Goal: Ask a question

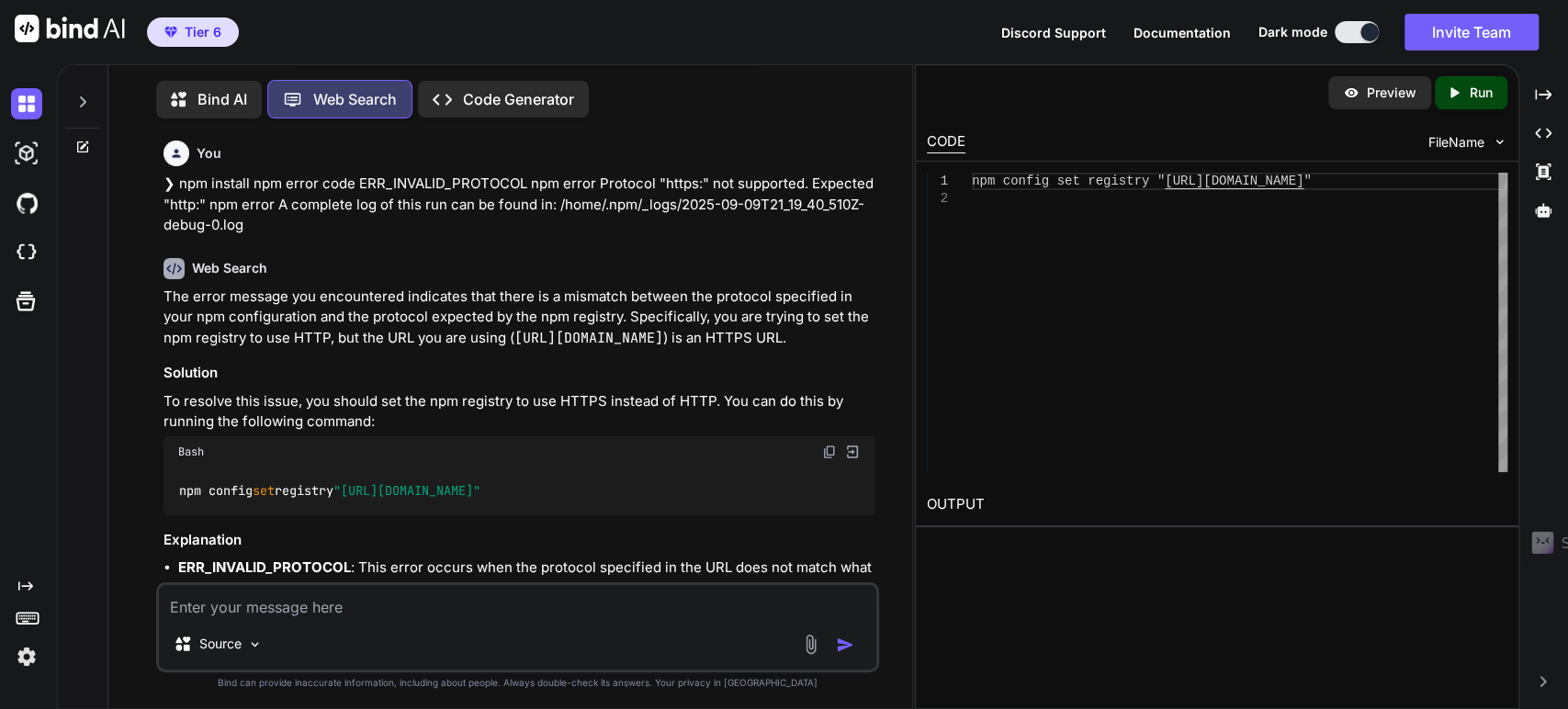
scroll to position [1121, 0]
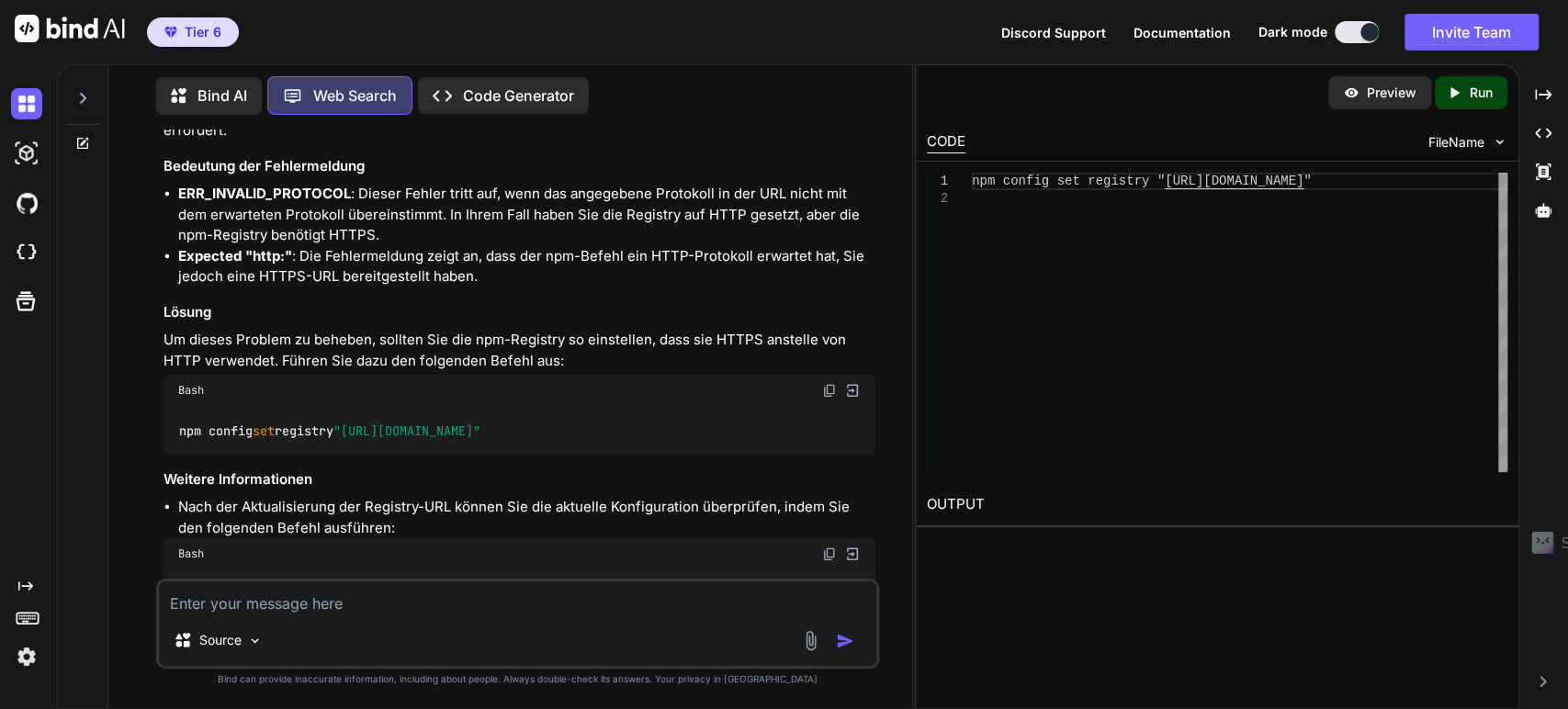
click at [80, 146] on icon at bounding box center [82, 144] width 15 height 15
click at [82, 96] on icon at bounding box center [82, 98] width 6 height 11
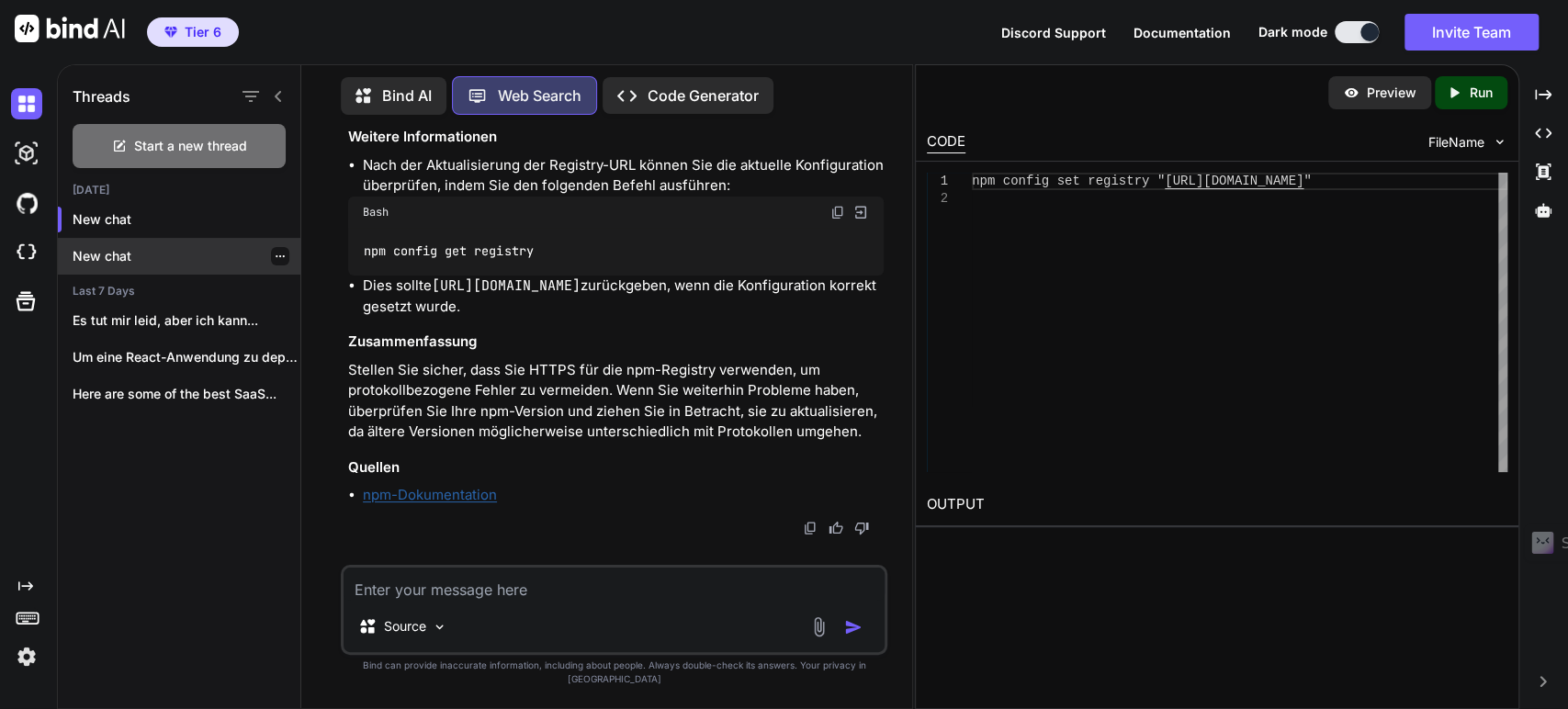
scroll to position [0, 0]
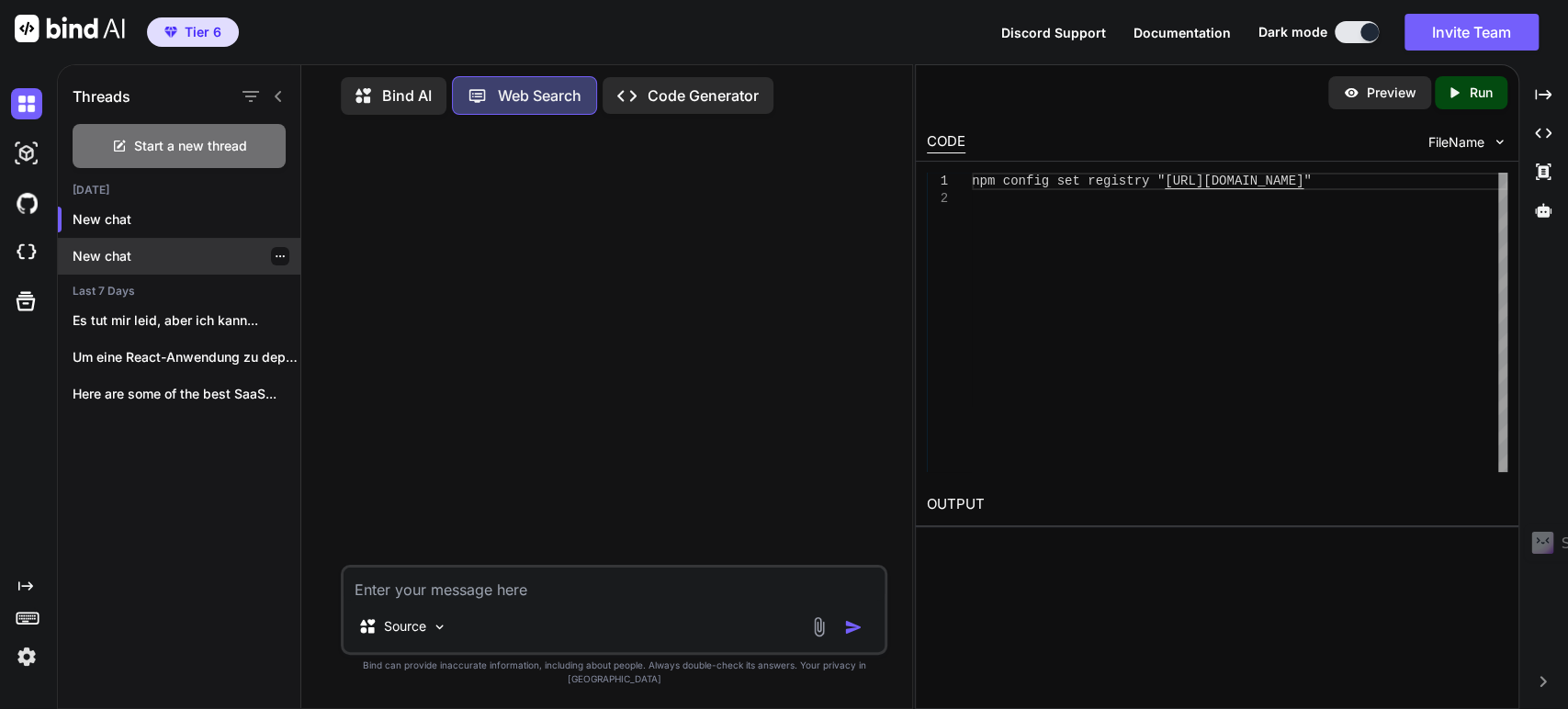
click at [141, 269] on div "New chat" at bounding box center [179, 257] width 243 height 37
type textarea "x"
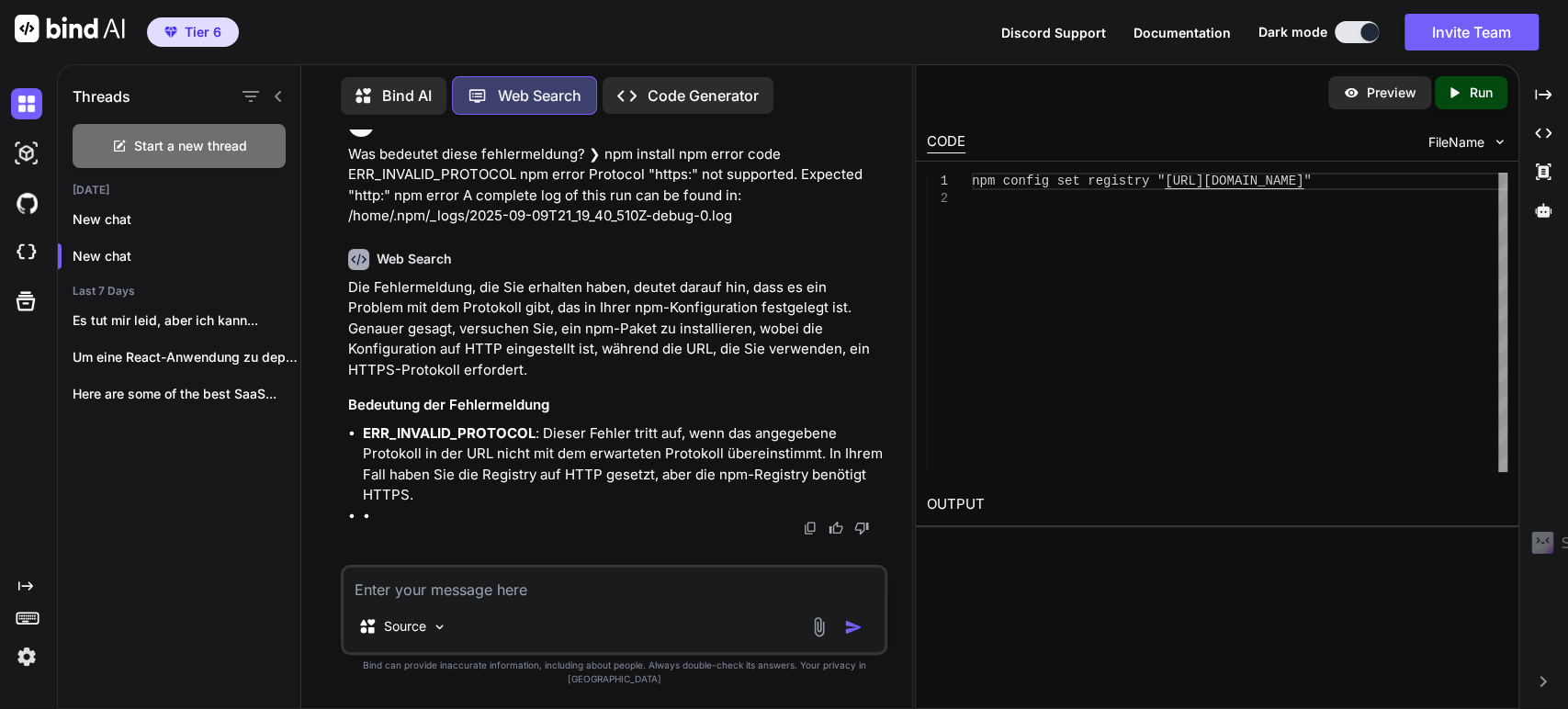
scroll to position [1032, 0]
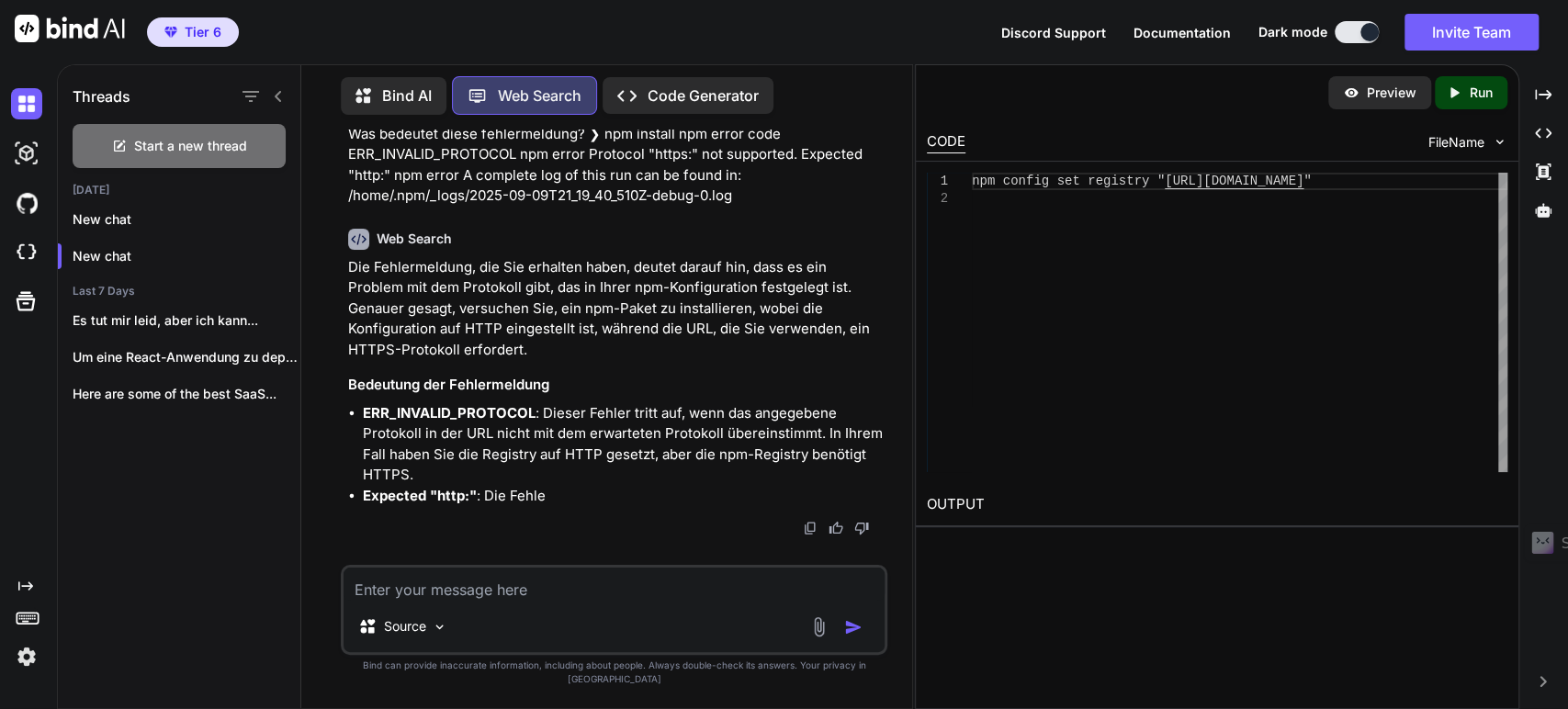
click at [31, 652] on img at bounding box center [27, 657] width 32 height 32
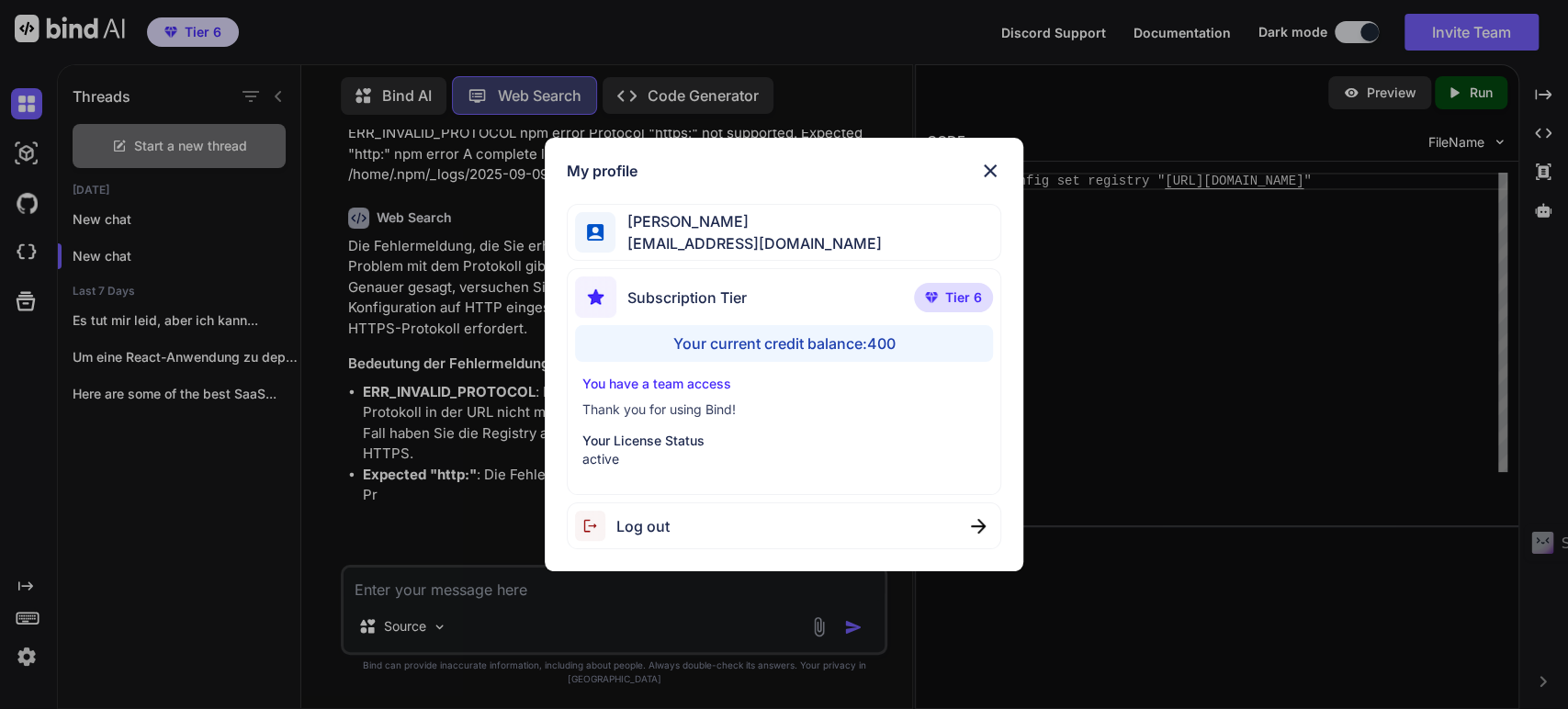
scroll to position [1053, 0]
click at [421, 400] on div "My profile [PERSON_NAME] [EMAIL_ADDRESS][DOMAIN_NAME] Subscription Tier Tier 6 …" at bounding box center [784, 354] width 1568 height 709
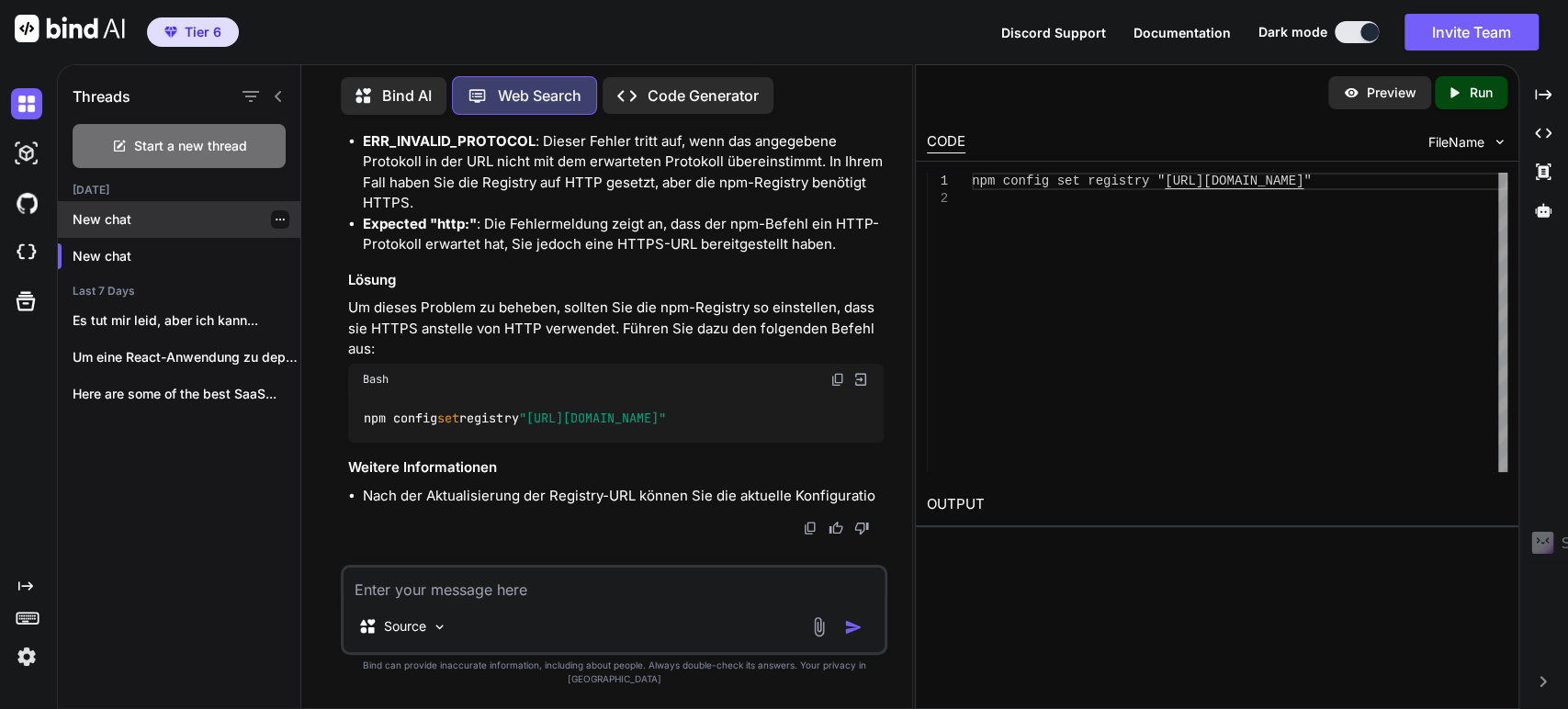
scroll to position [1324, 0]
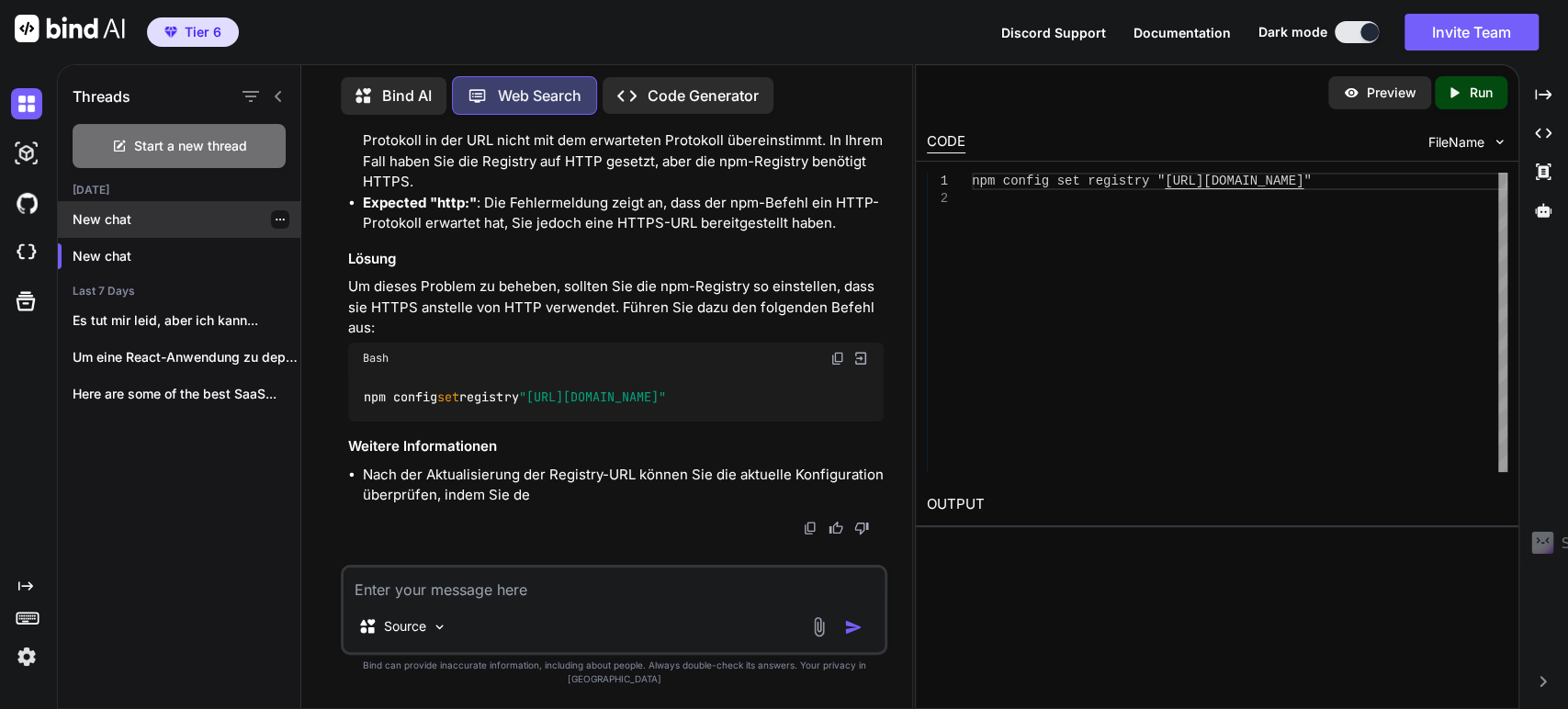
click at [274, 219] on icon "button" at bounding box center [280, 220] width 11 height 11
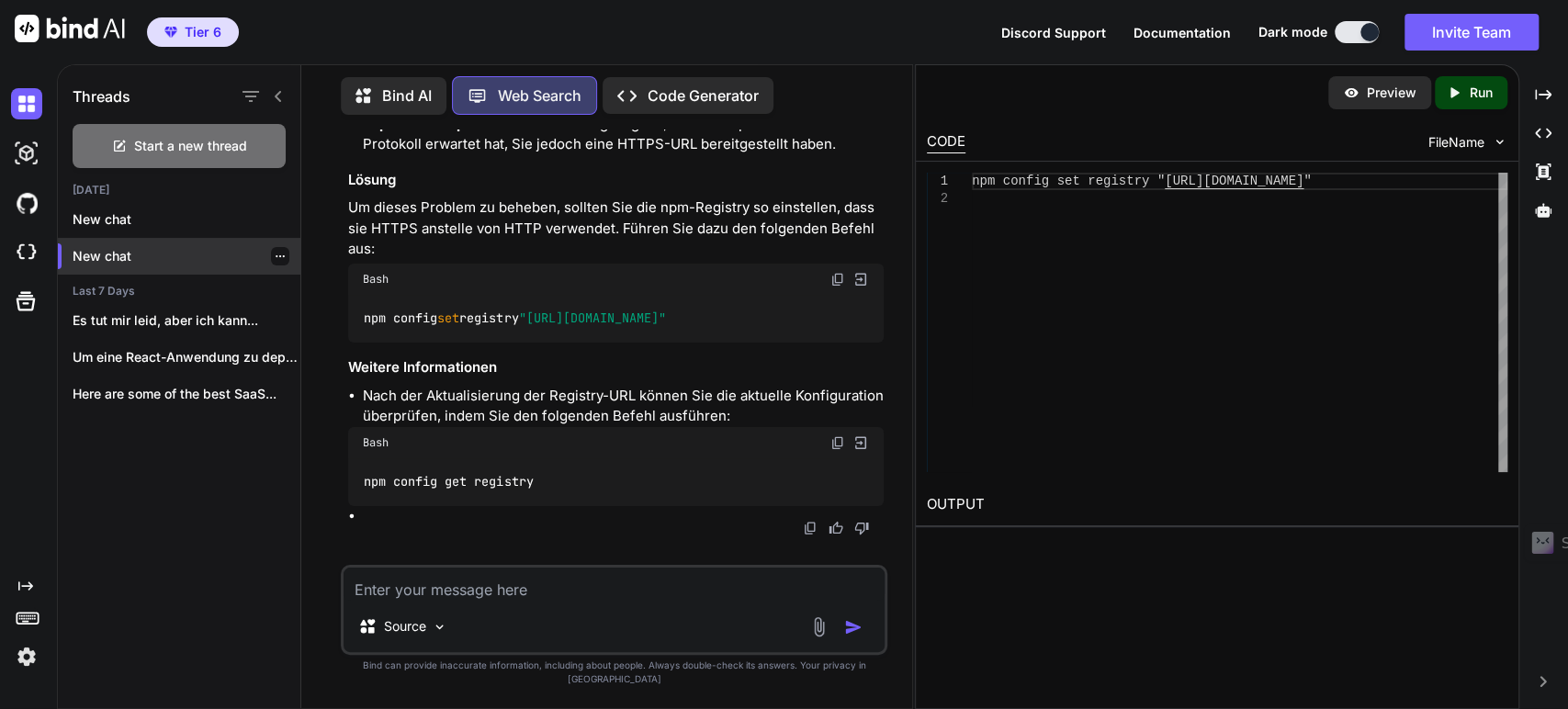
scroll to position [1425, 0]
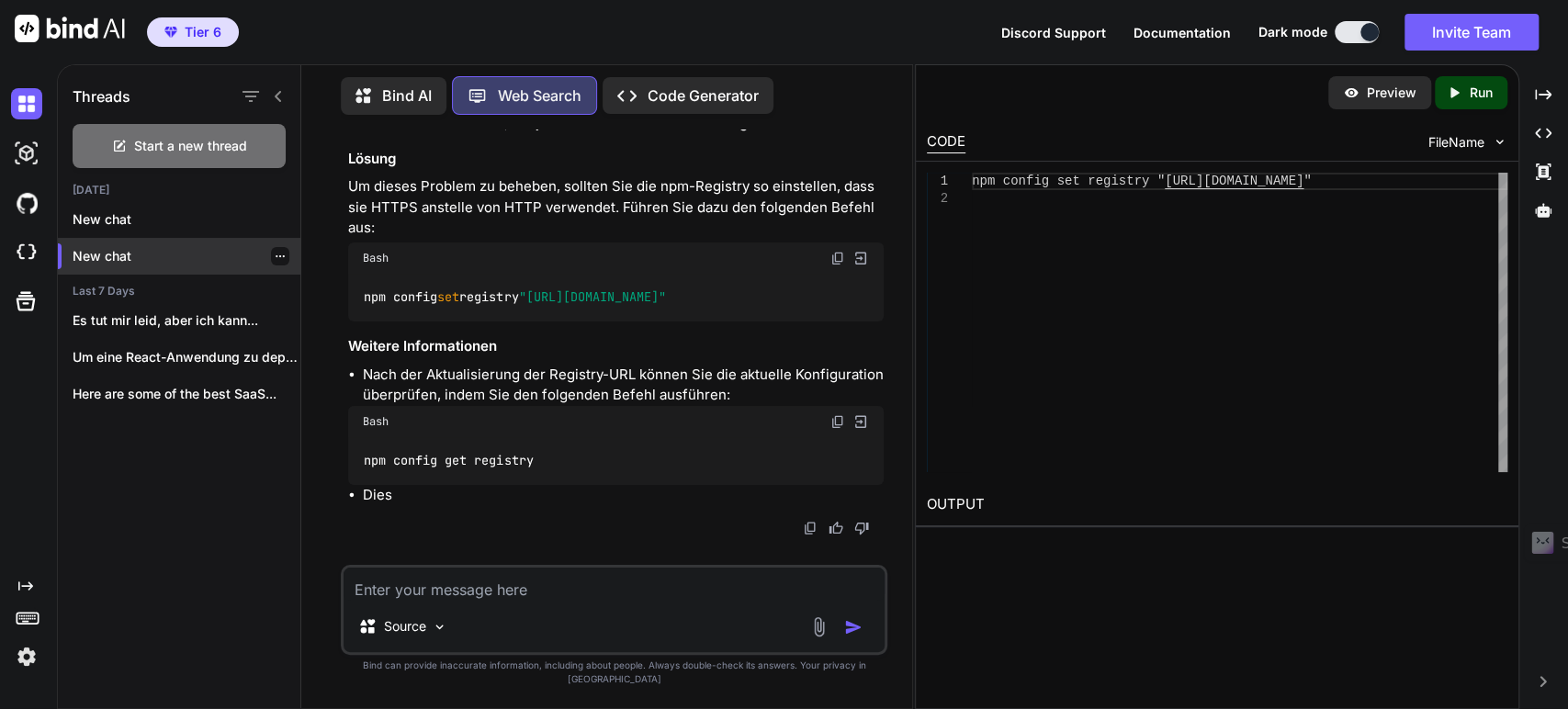
click at [274, 255] on icon "button" at bounding box center [280, 257] width 11 height 11
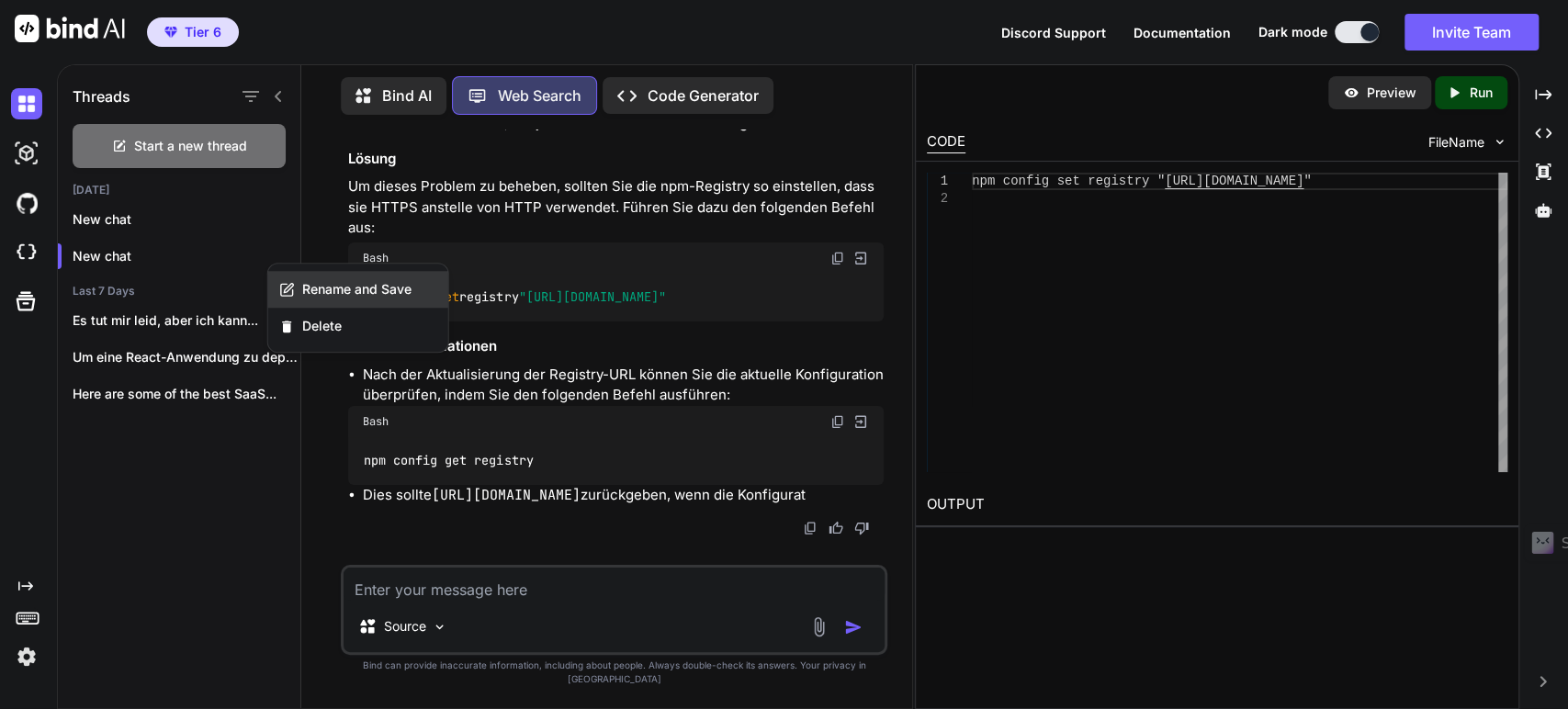
scroll to position [1446, 0]
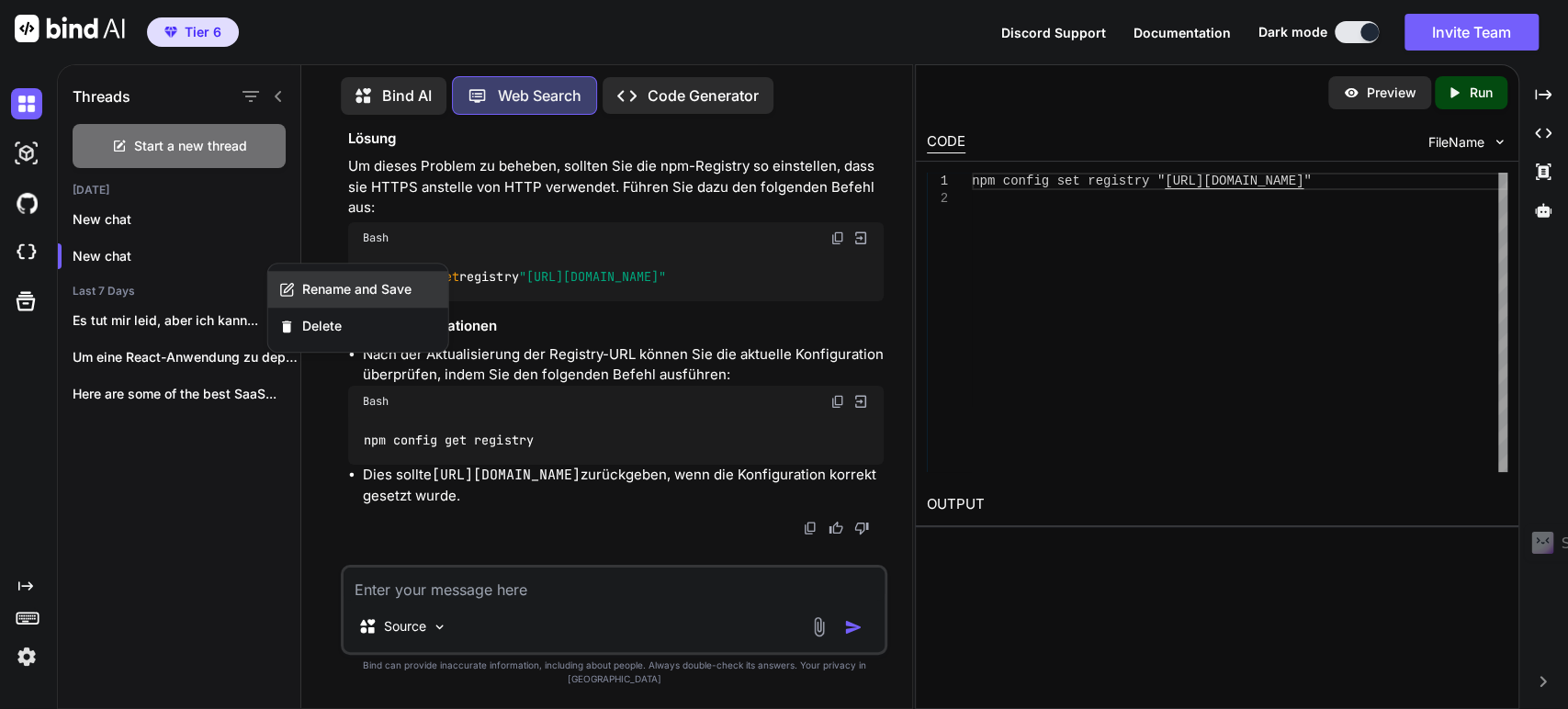
click at [323, 292] on span "Rename and Save" at bounding box center [357, 289] width 109 height 19
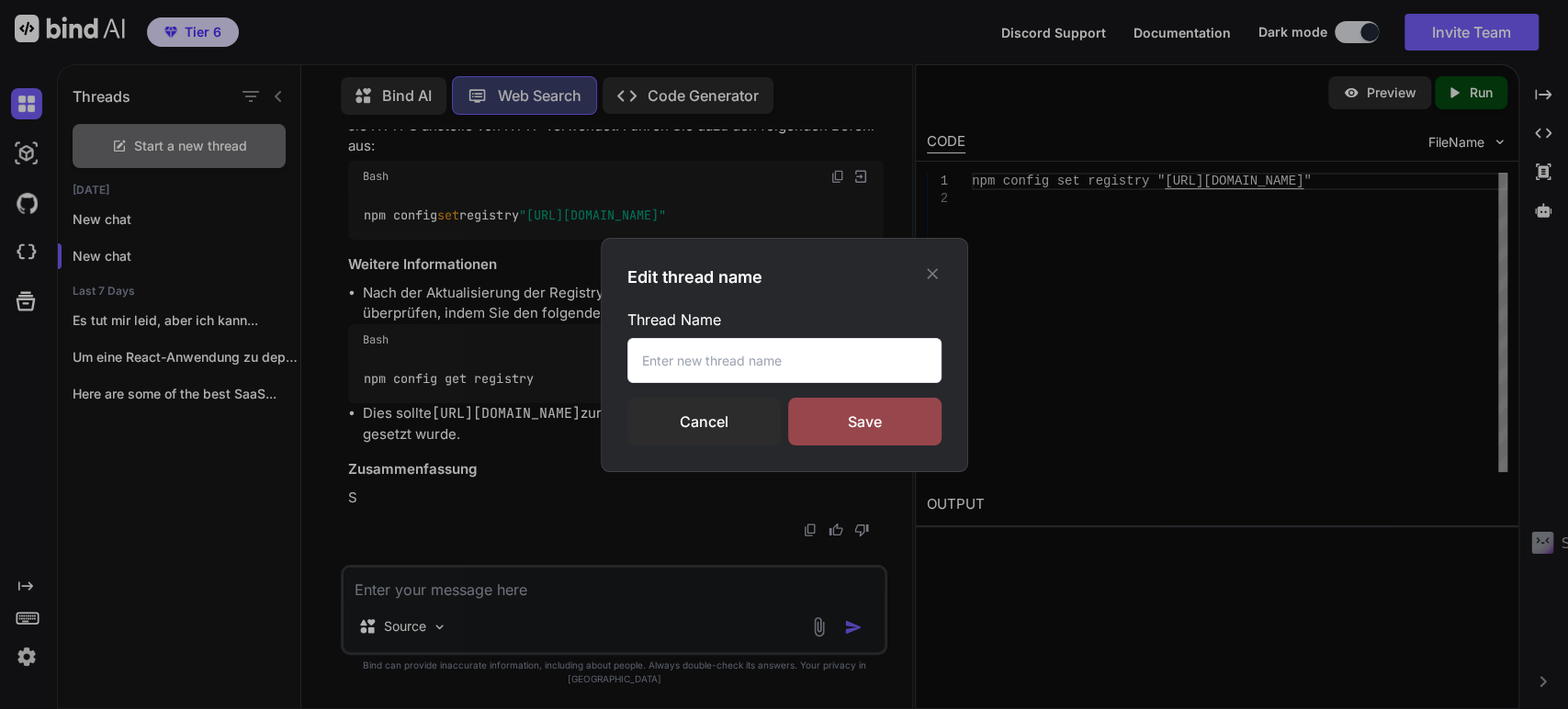
scroll to position [1509, 0]
click at [687, 357] on input "text" at bounding box center [784, 361] width 314 height 45
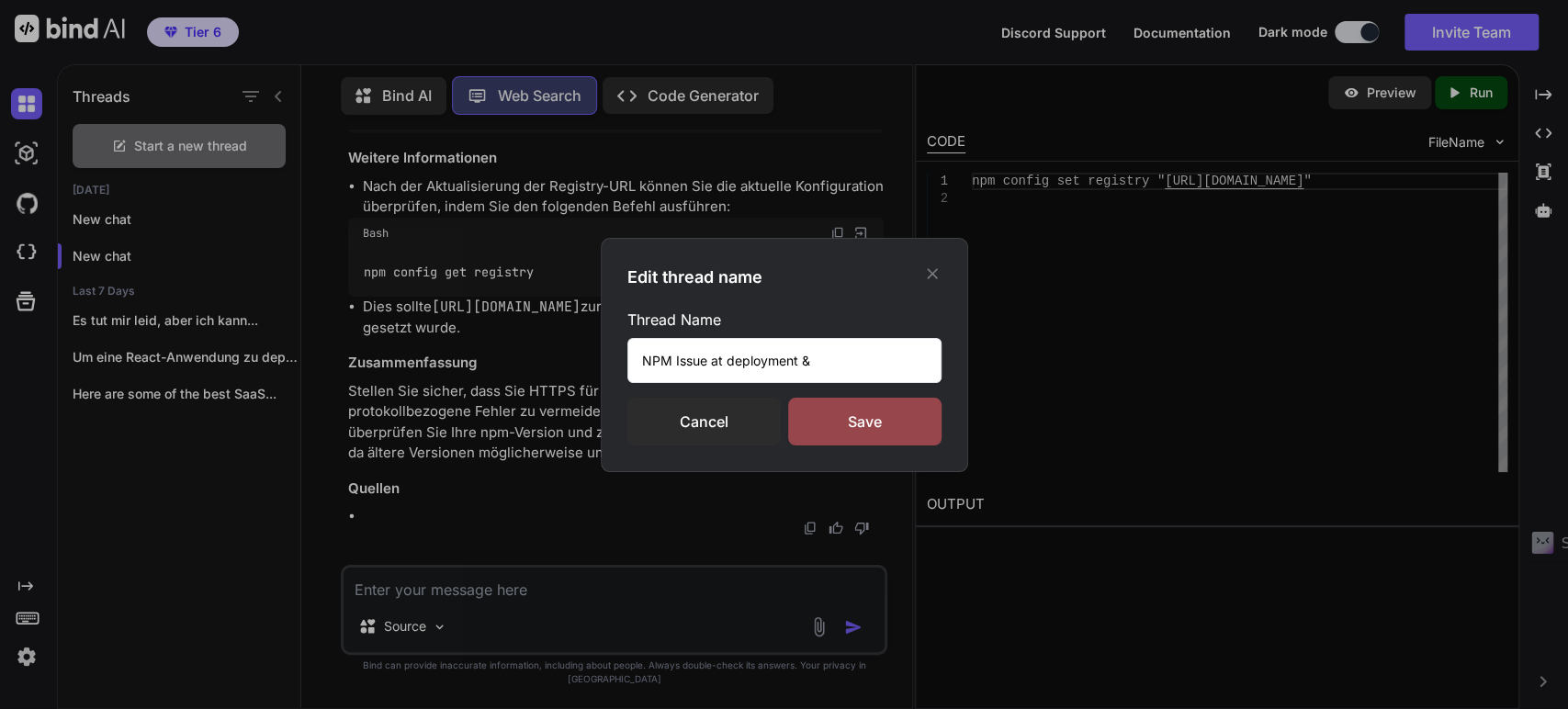
scroll to position [1634, 0]
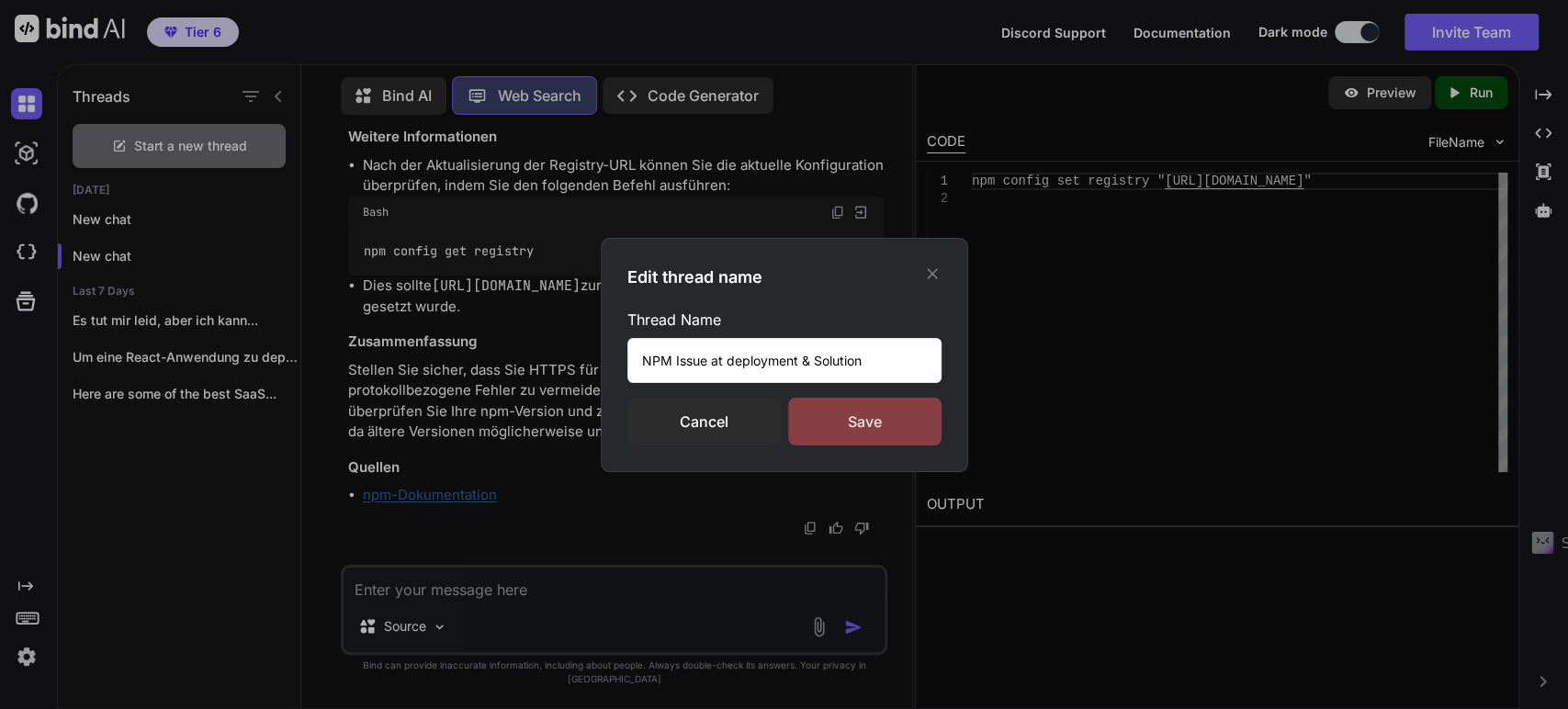
type input "NPM Issue at deployment & Solution"
click at [853, 416] on div "Save" at bounding box center [865, 422] width 154 height 48
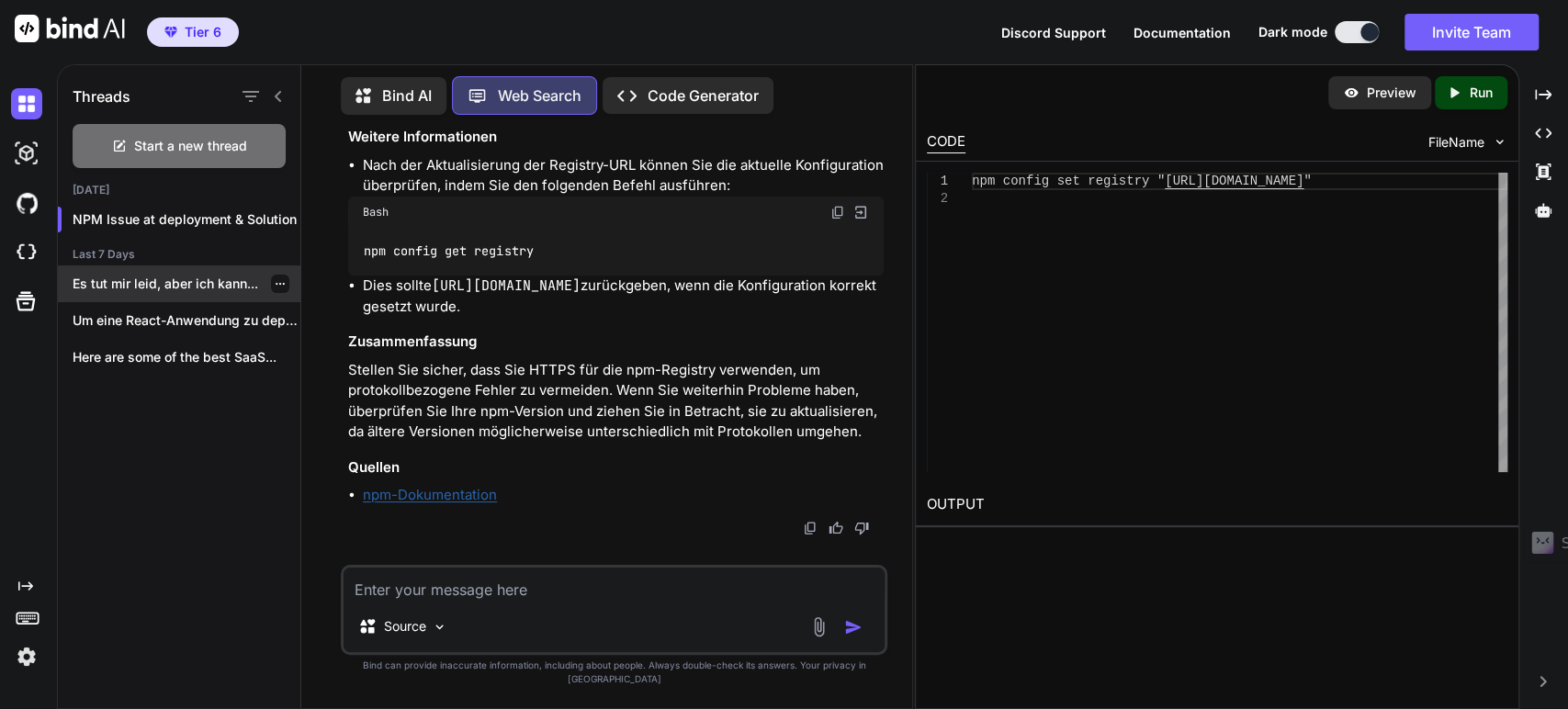
click at [114, 274] on p "Es tut mir leid, aber ich kann..." at bounding box center [186, 284] width 228 height 19
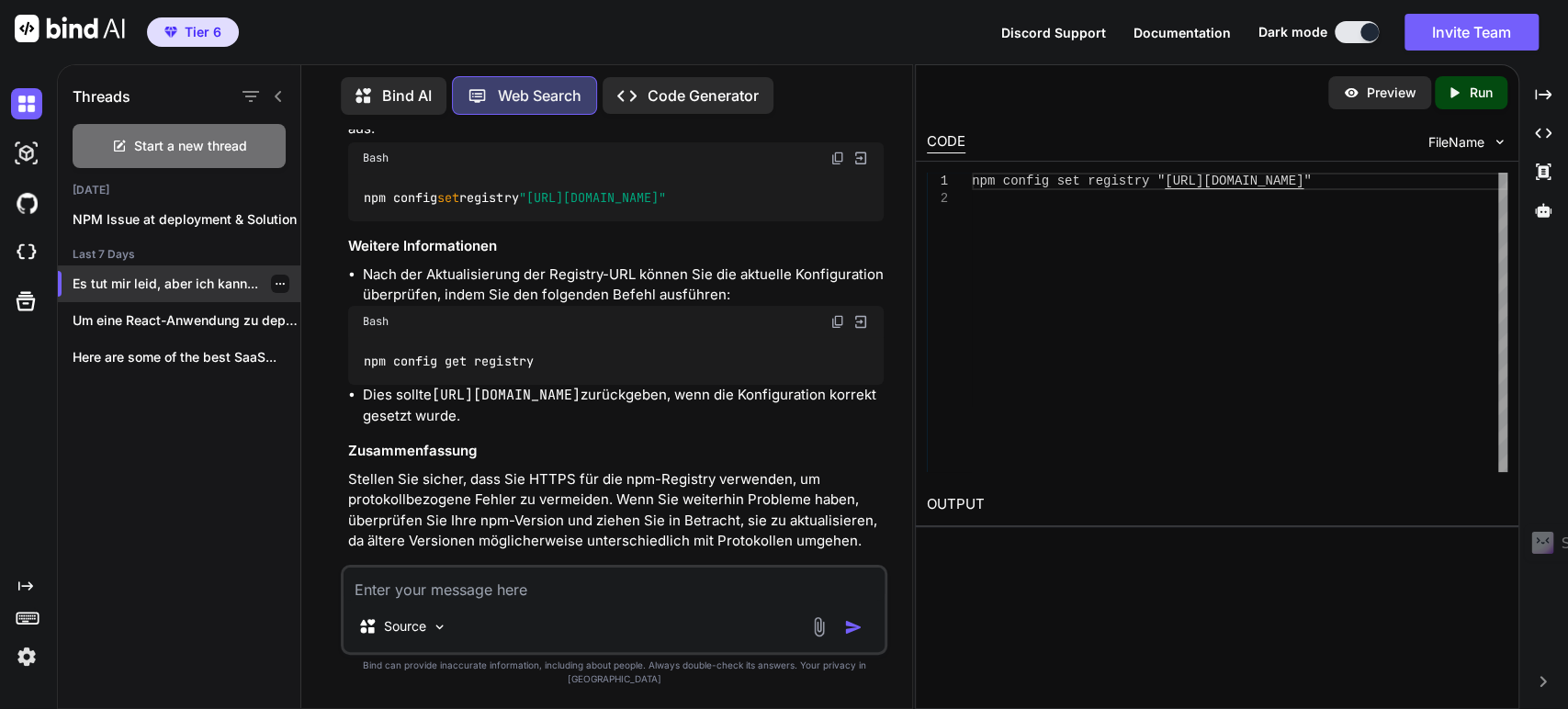
scroll to position [1730, 0]
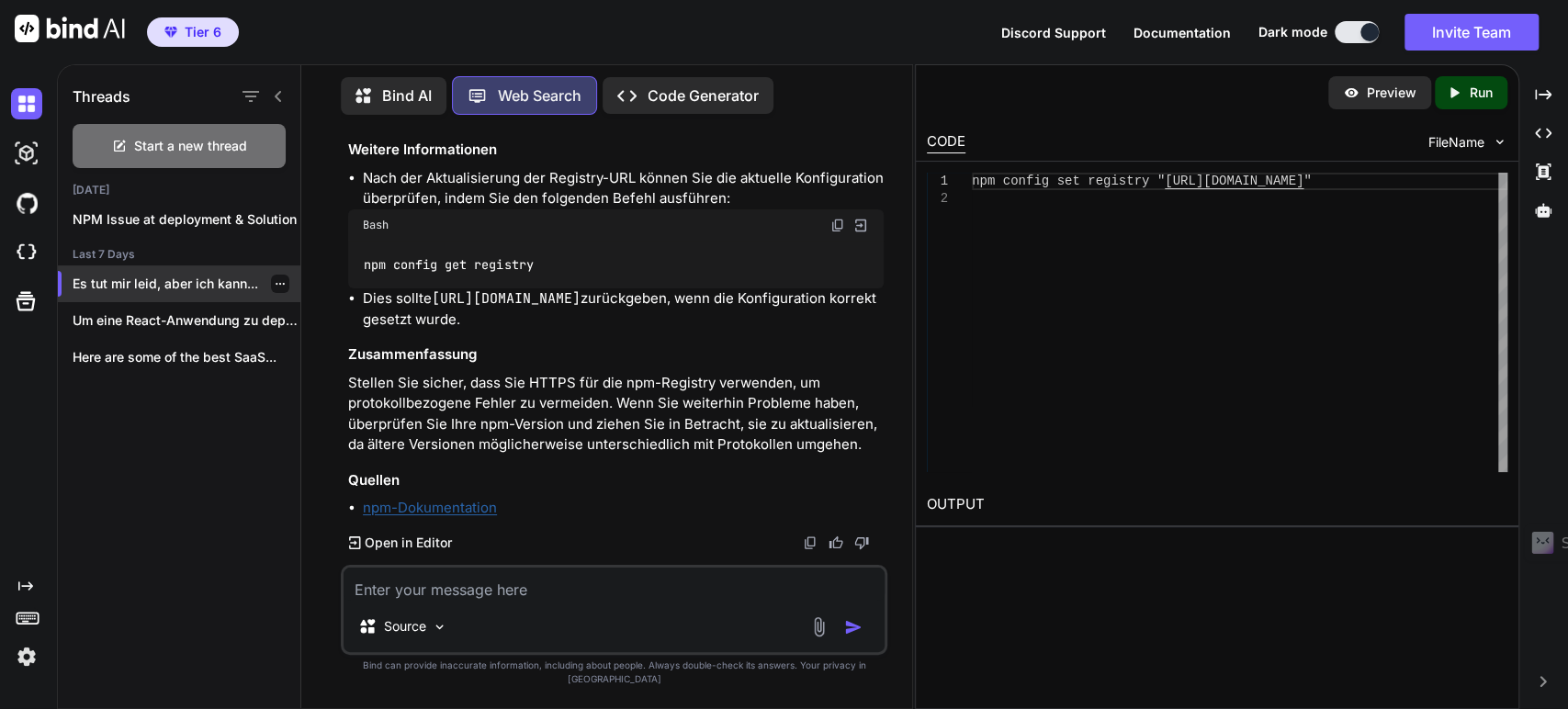
click at [274, 283] on icon "button" at bounding box center [280, 284] width 11 height 11
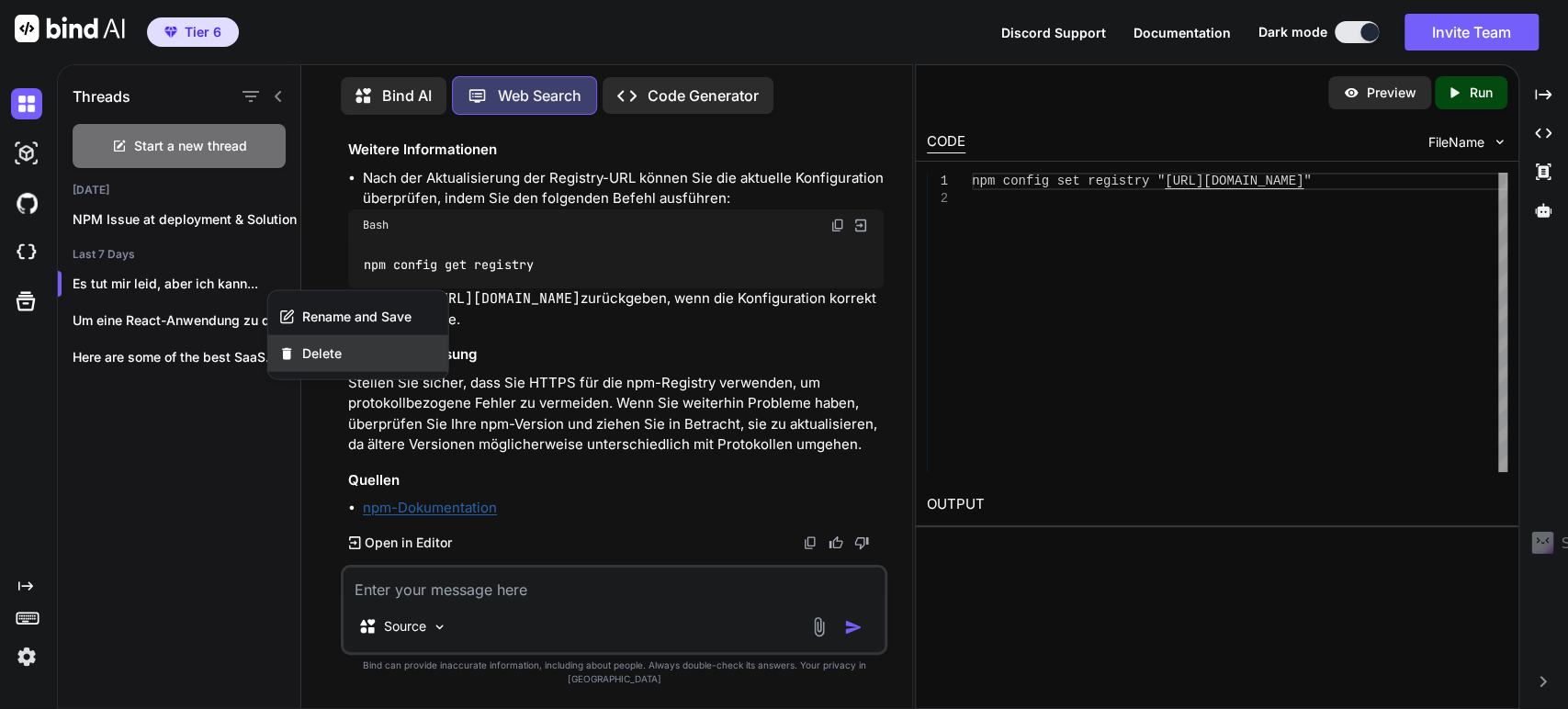
click at [320, 351] on span "Delete" at bounding box center [322, 354] width 40 height 19
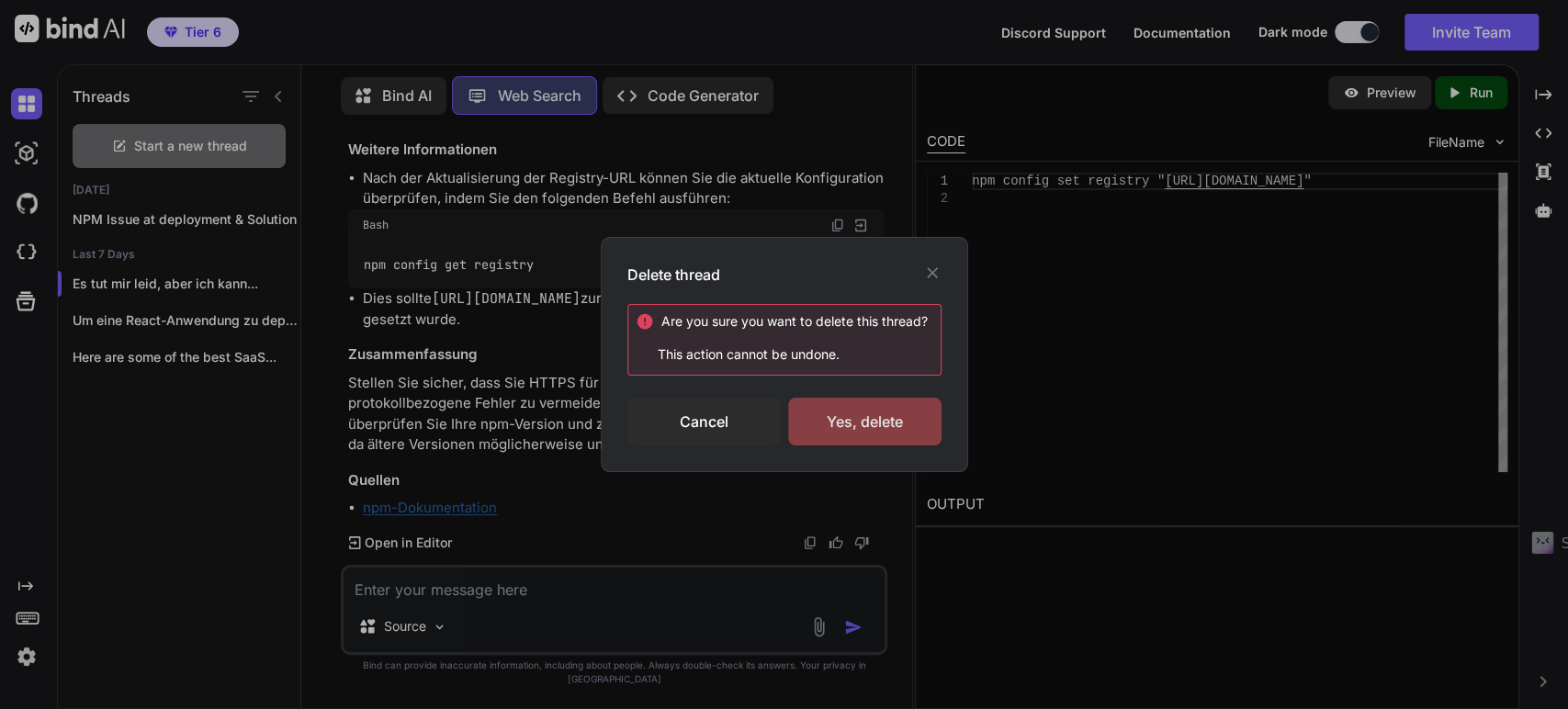
click at [847, 410] on div "Yes, delete" at bounding box center [865, 422] width 154 height 48
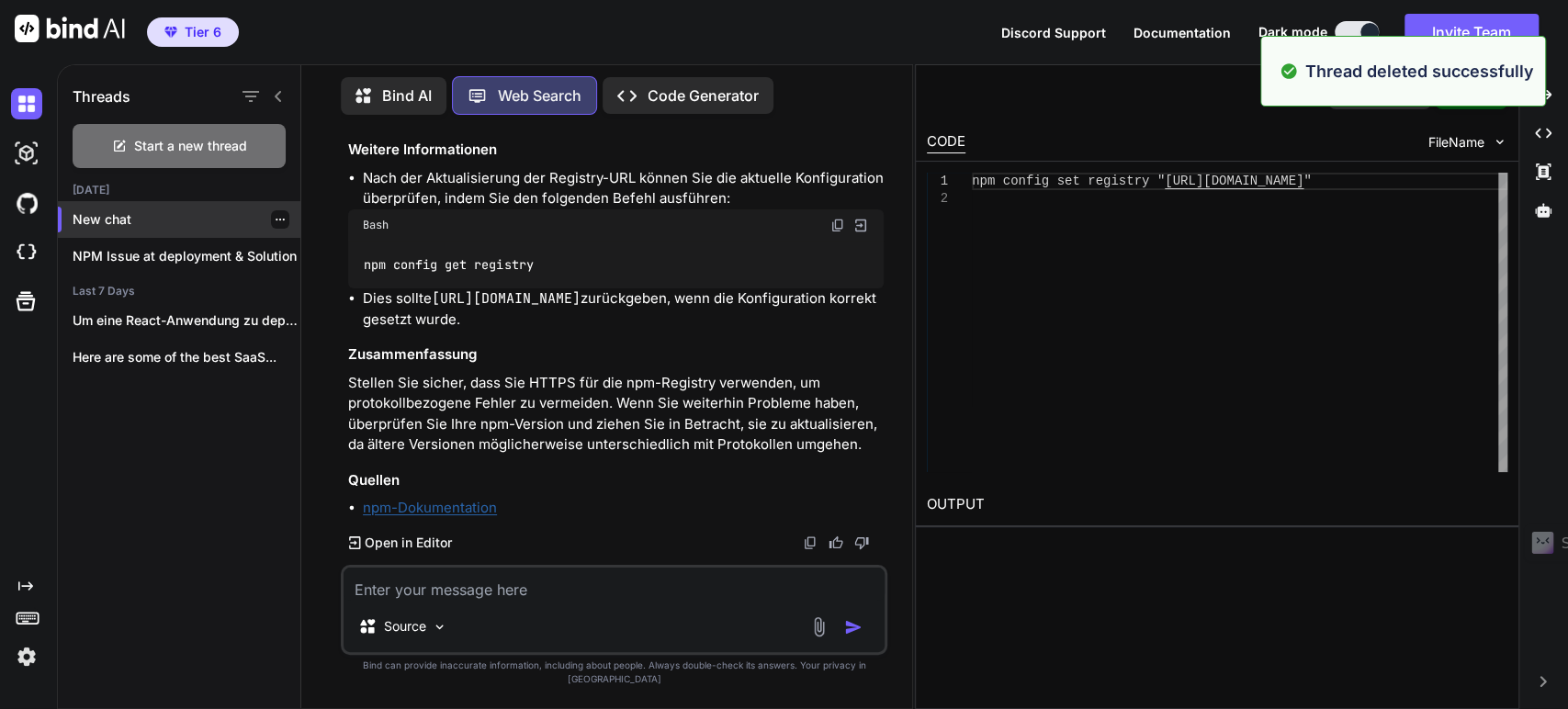
click at [121, 219] on p "New chat" at bounding box center [186, 220] width 228 height 19
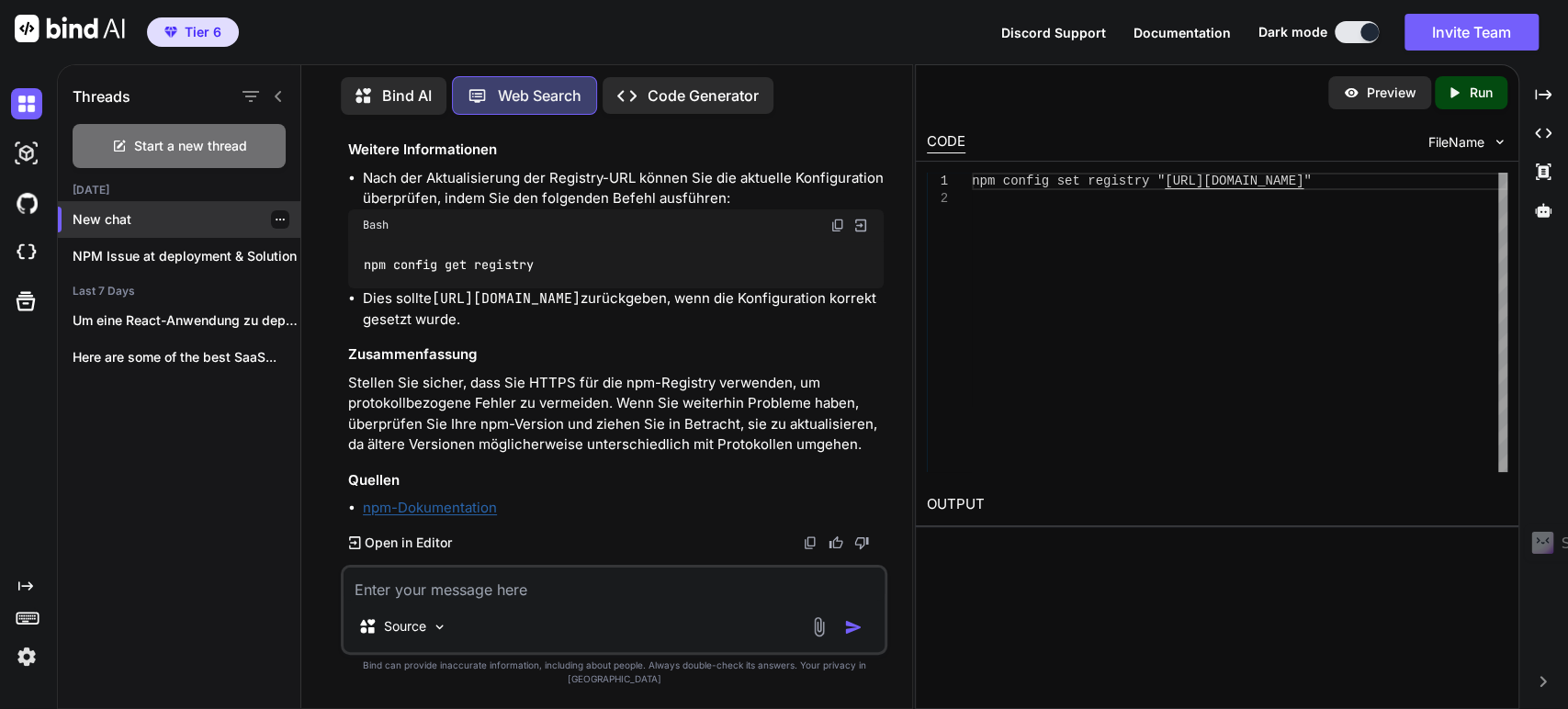
click at [105, 220] on p "New chat" at bounding box center [186, 220] width 228 height 19
click at [133, 249] on p "NPM Issue at deployment & Solution" at bounding box center [186, 257] width 228 height 19
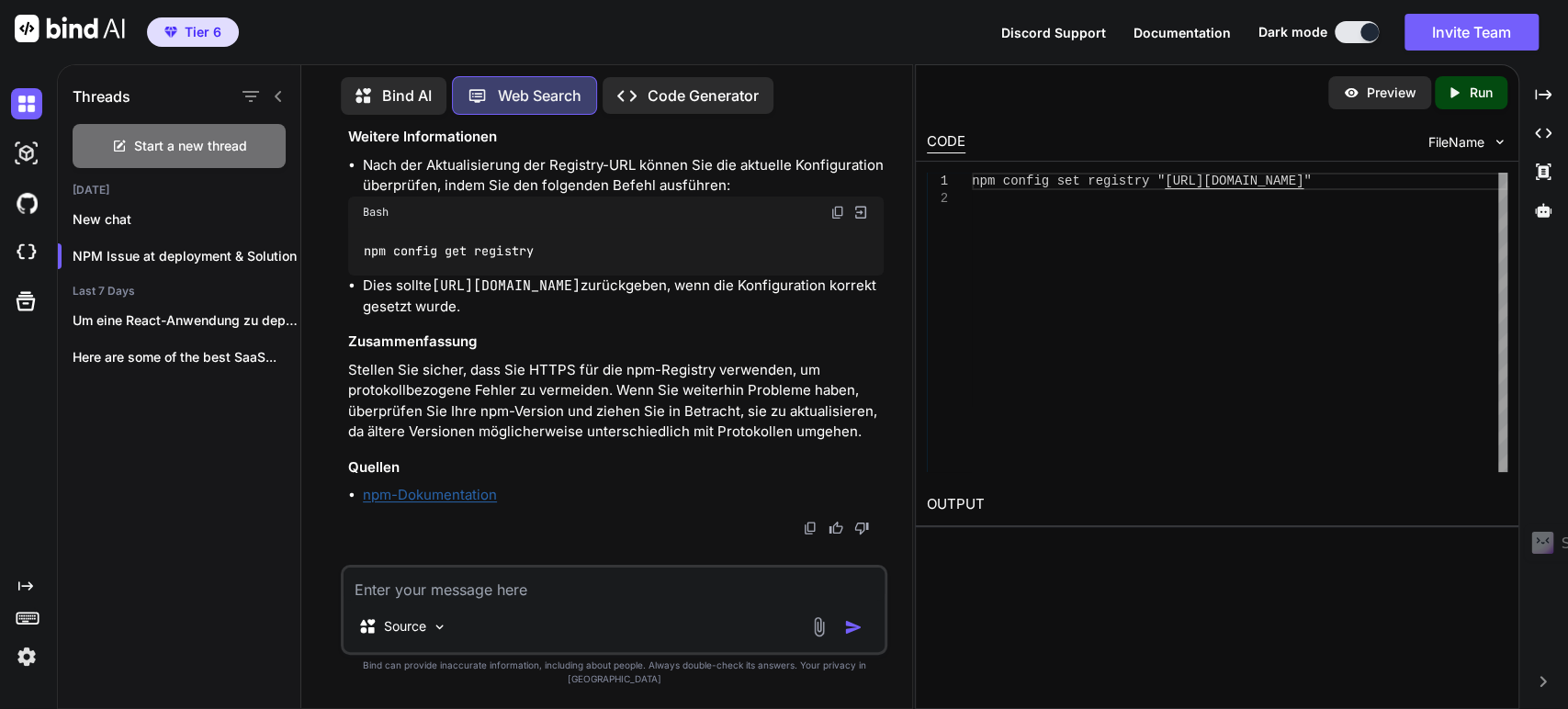
click at [387, 94] on p "Bind AI" at bounding box center [407, 95] width 50 height 22
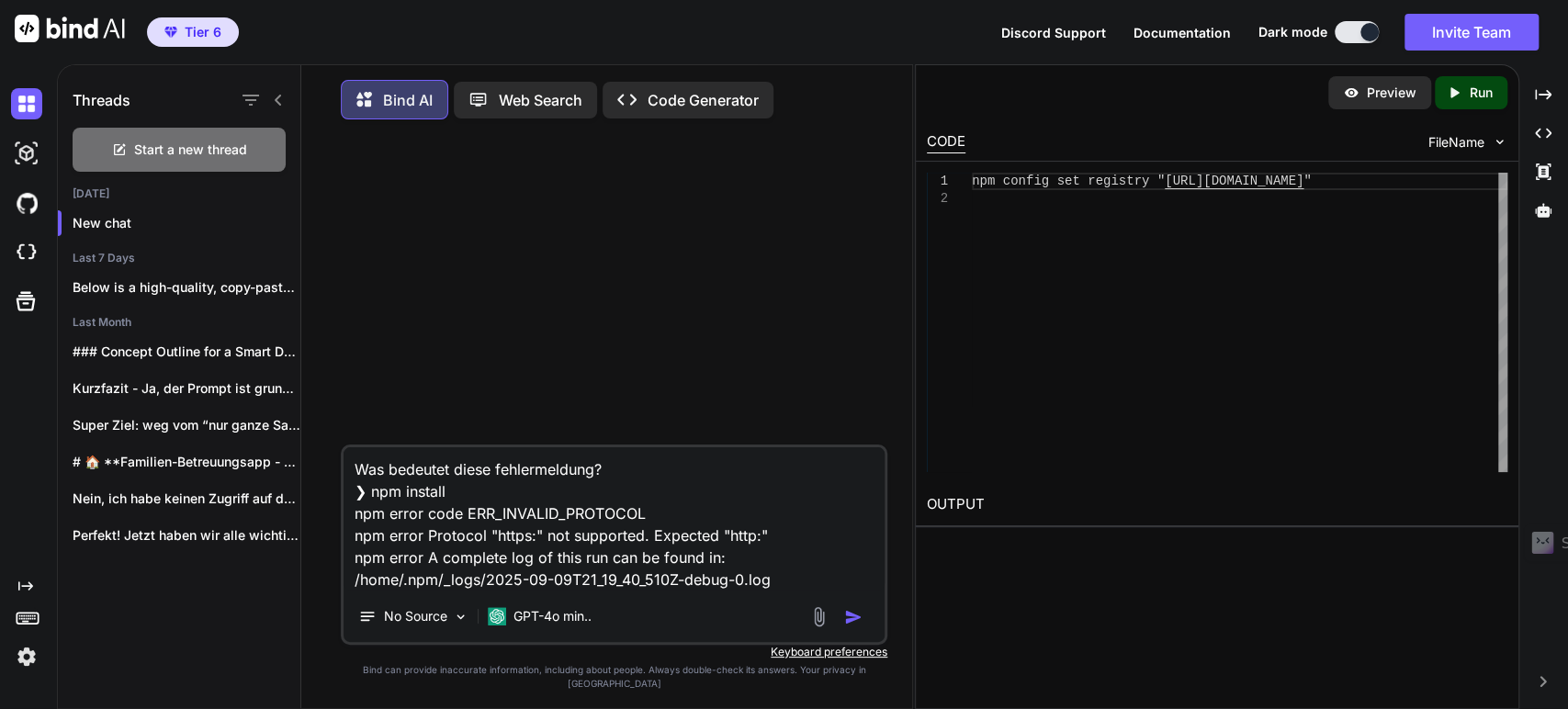
click at [500, 95] on p "Web Search" at bounding box center [540, 100] width 83 height 22
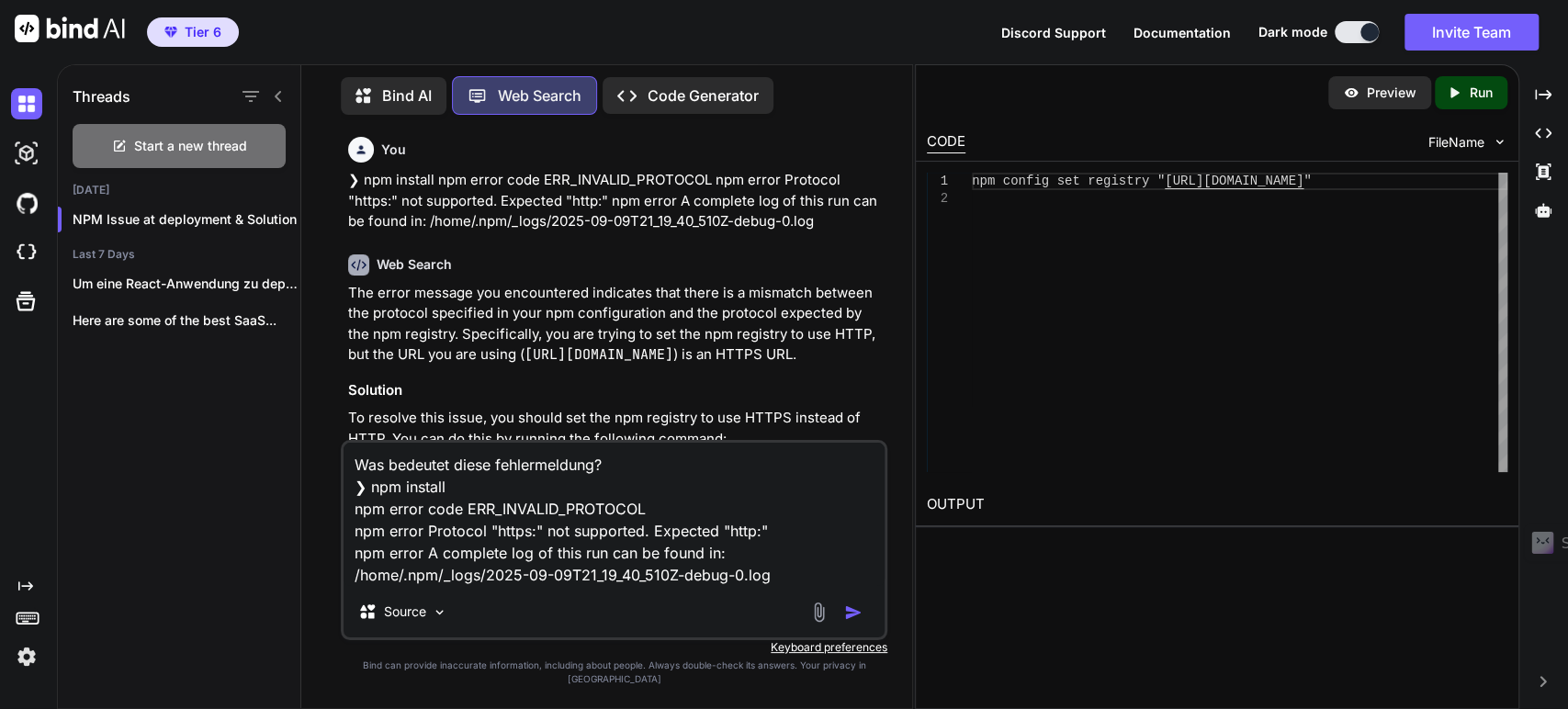
scroll to position [1759, 0]
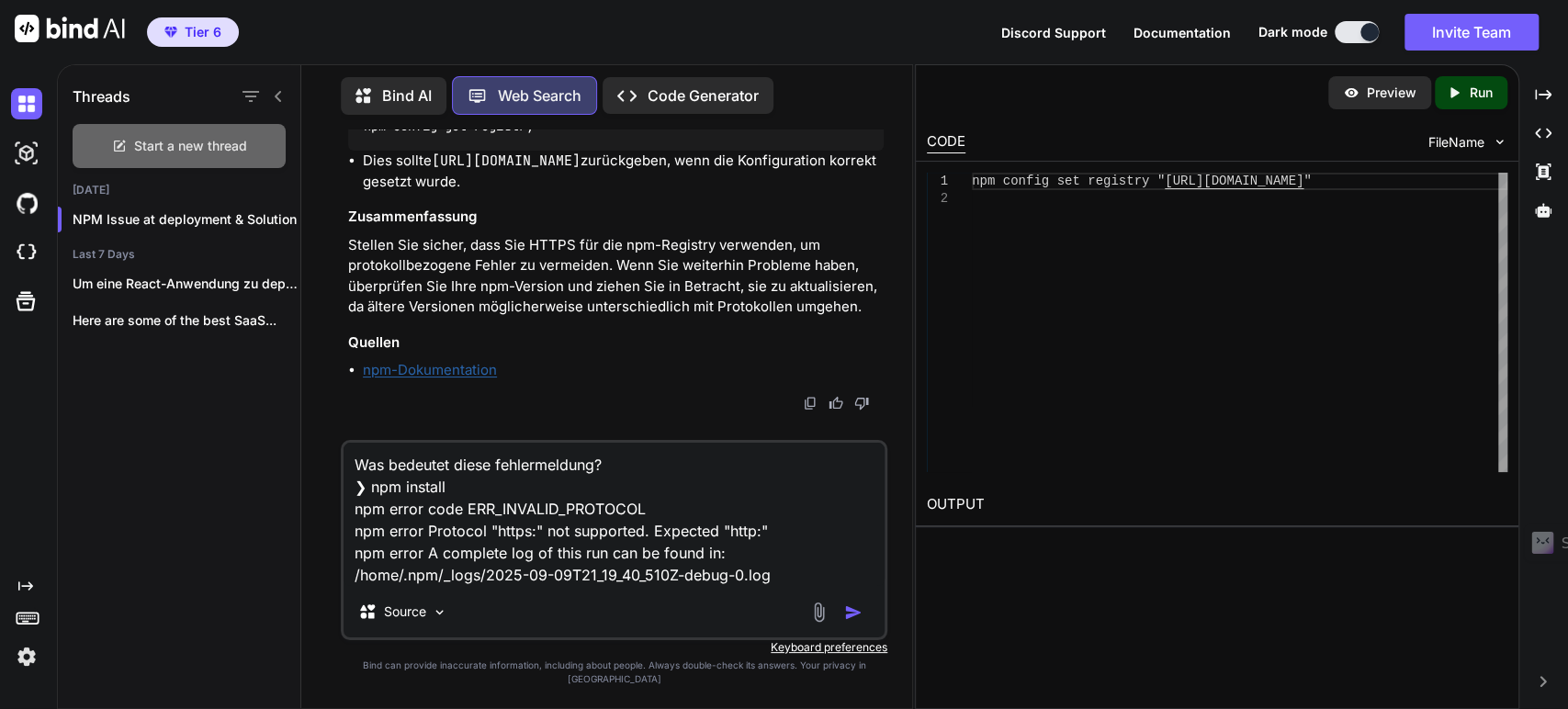
click at [170, 156] on div "Start a new thread" at bounding box center [179, 146] width 213 height 44
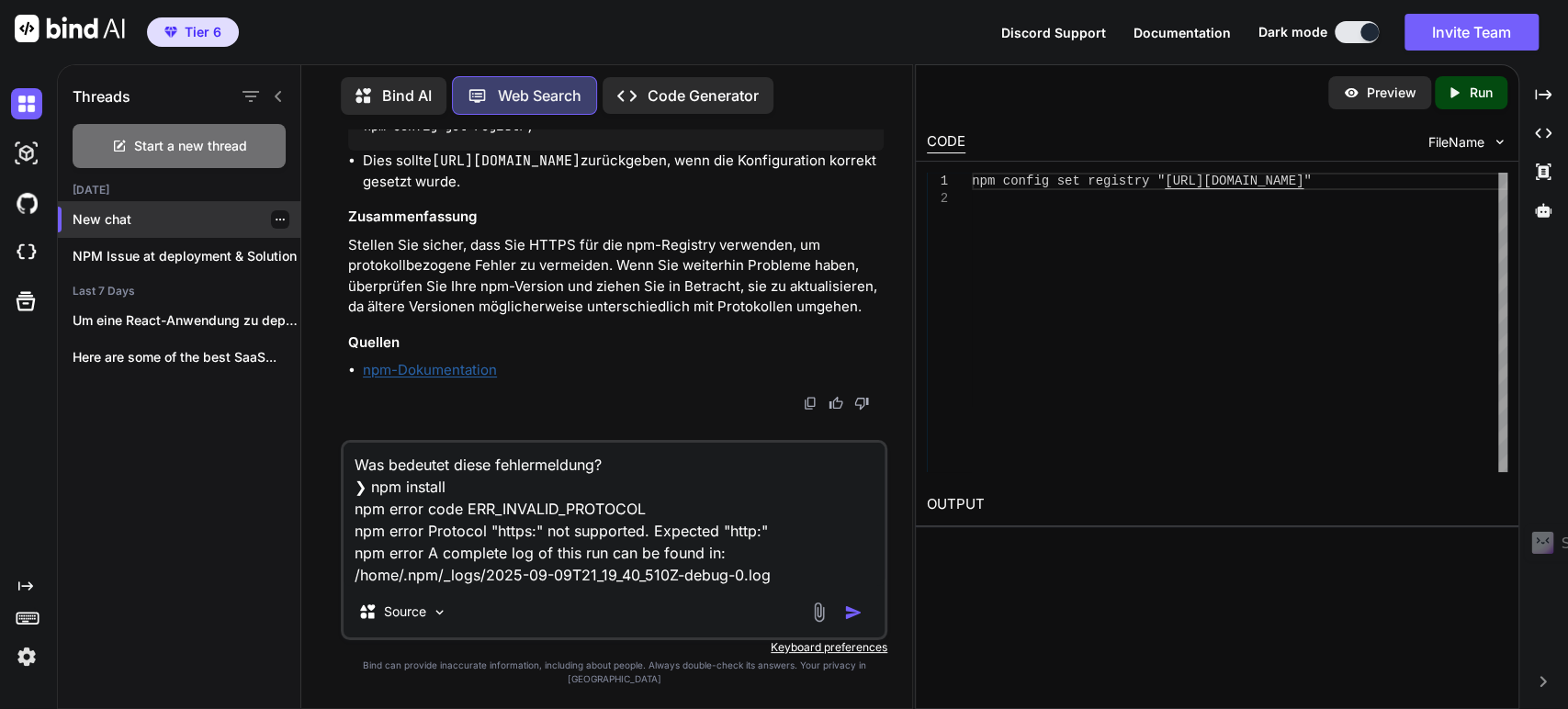
scroll to position [0, 0]
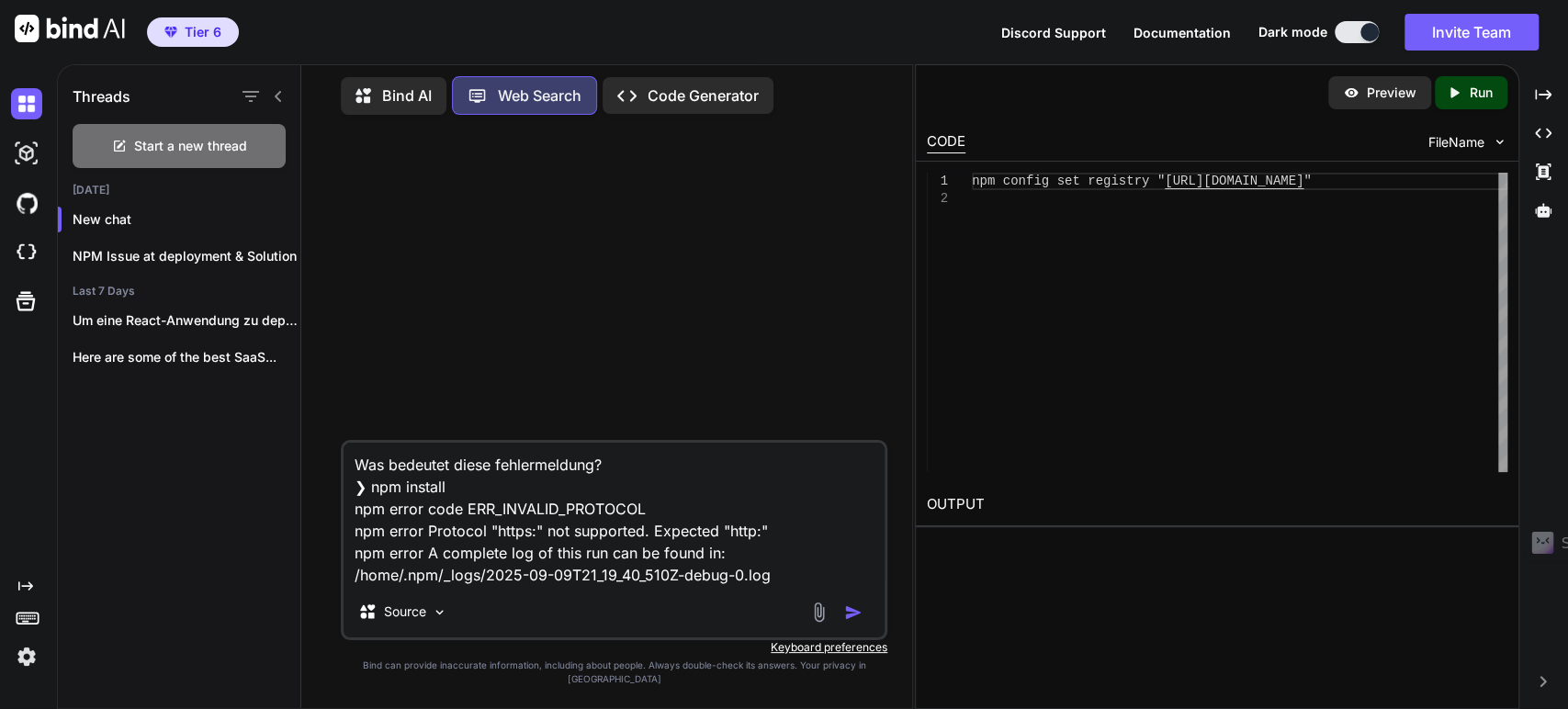
click at [533, 514] on textarea "Was bedeutet diese fehlermeldung? ❯ npm install npm error code ERR_INVALID_PROT…" at bounding box center [614, 514] width 541 height 144
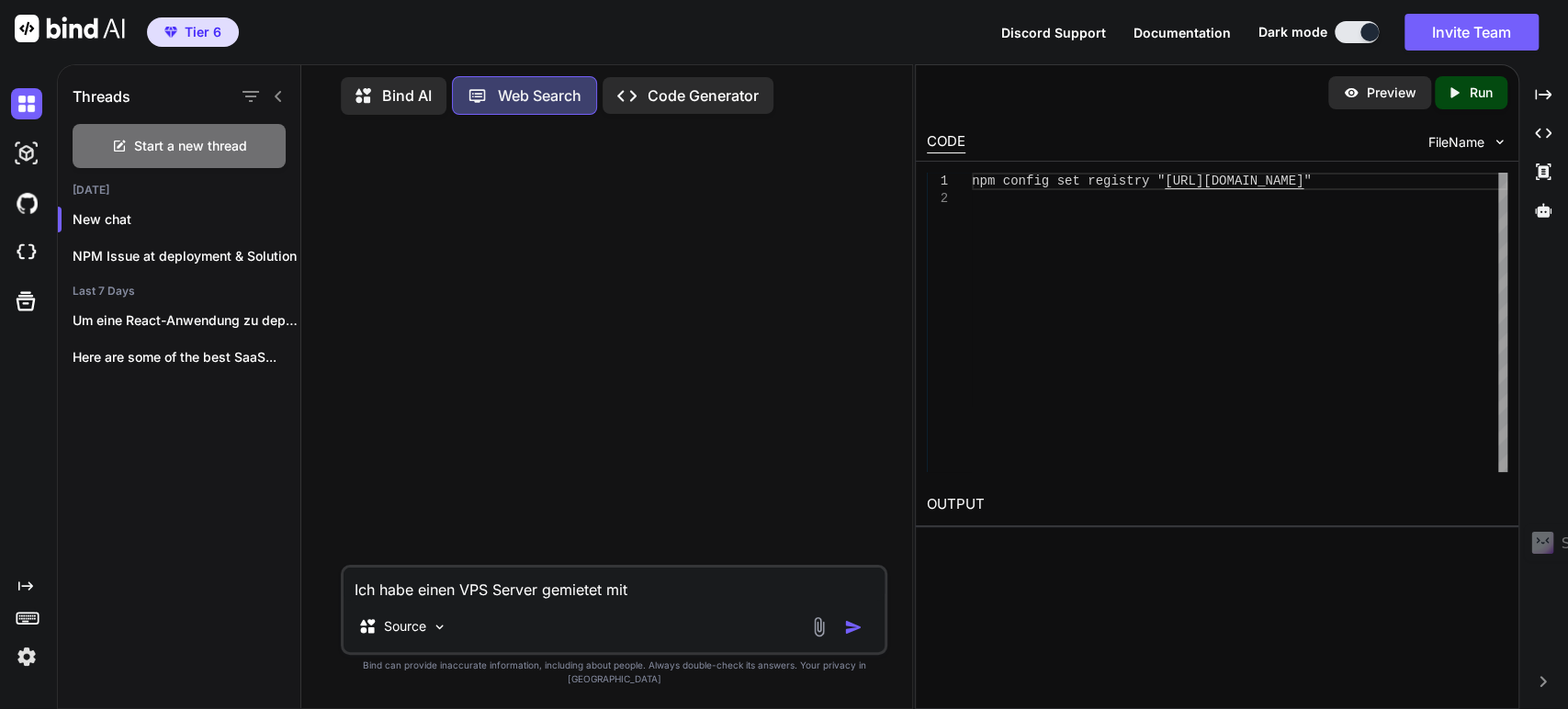
type textarea "Ich habe einen VPS Server gemietet mit"
